Goal: Transaction & Acquisition: Purchase product/service

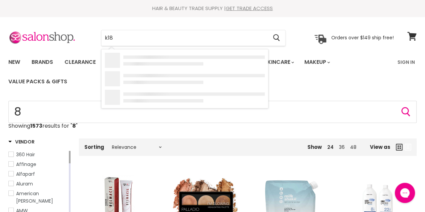
type input "k18"
